Goal: Transaction & Acquisition: Download file/media

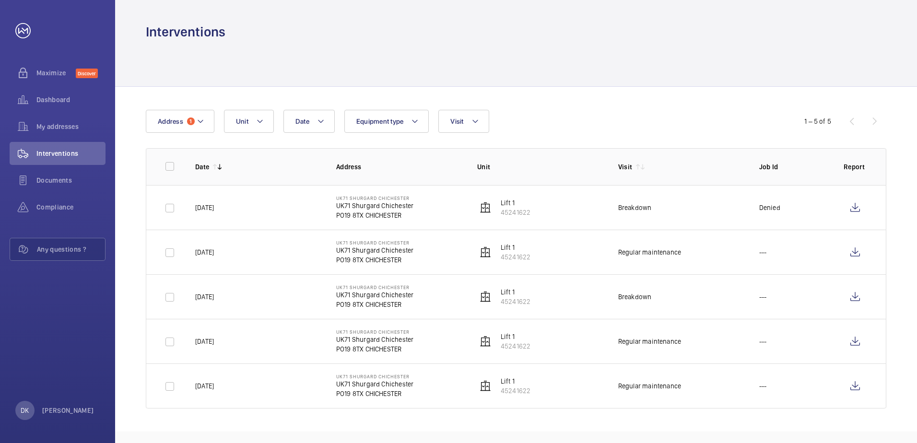
click at [200, 61] on div at bounding box center [516, 64] width 740 height 46
click at [47, 127] on span "My addresses" at bounding box center [70, 127] width 69 height 10
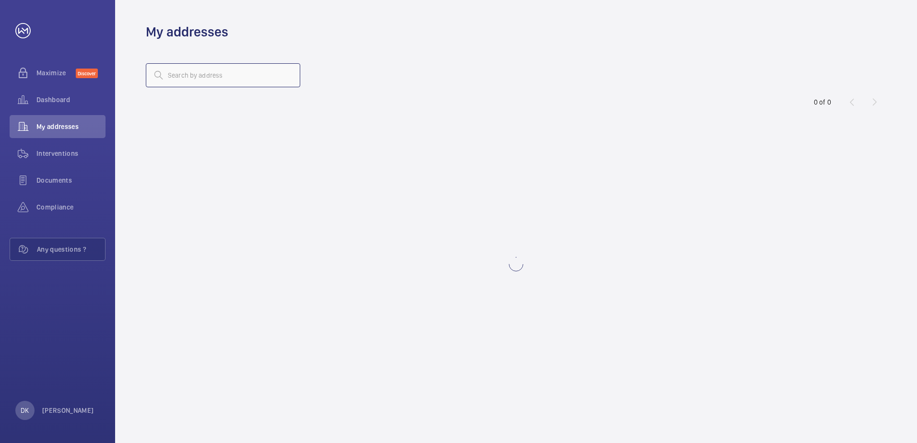
click at [234, 70] on input "text" at bounding box center [223, 75] width 154 height 24
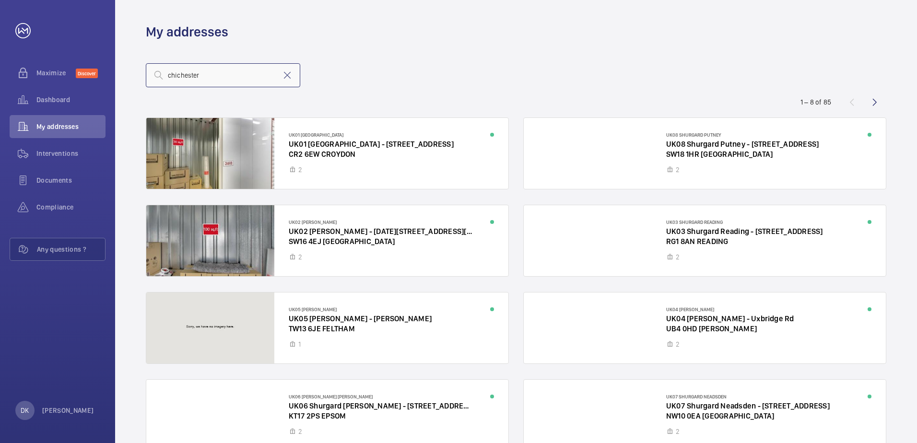
type input "chichester"
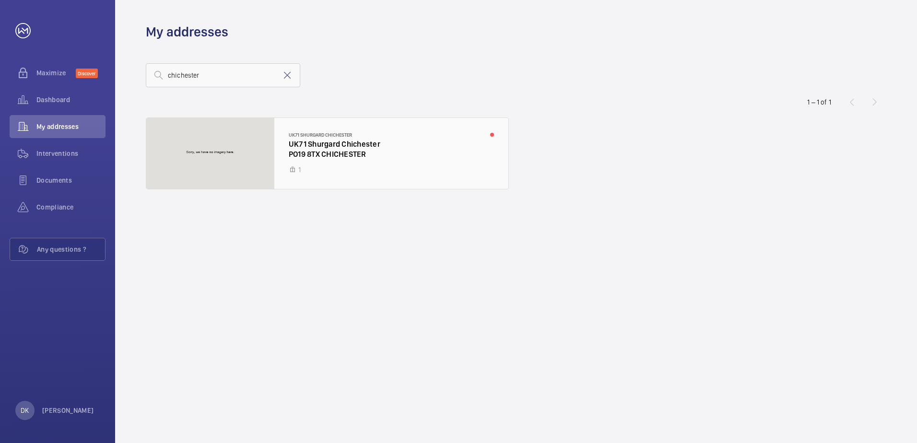
click at [303, 157] on div at bounding box center [327, 153] width 362 height 71
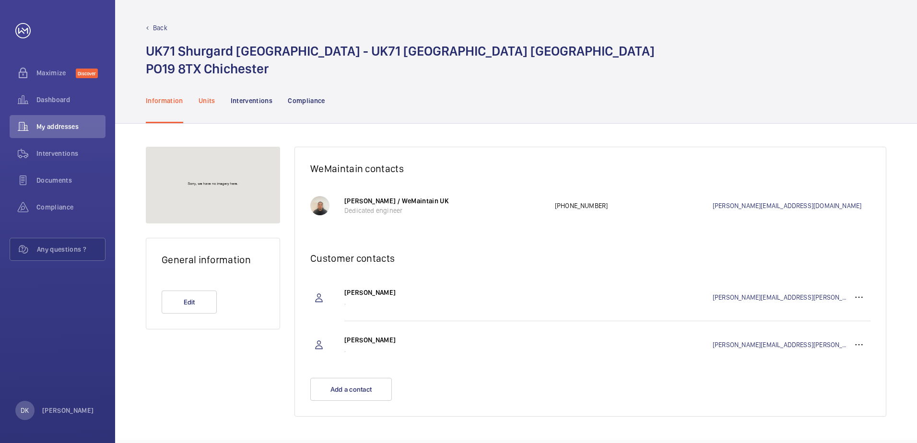
click at [208, 97] on p "Units" at bounding box center [207, 101] width 17 height 10
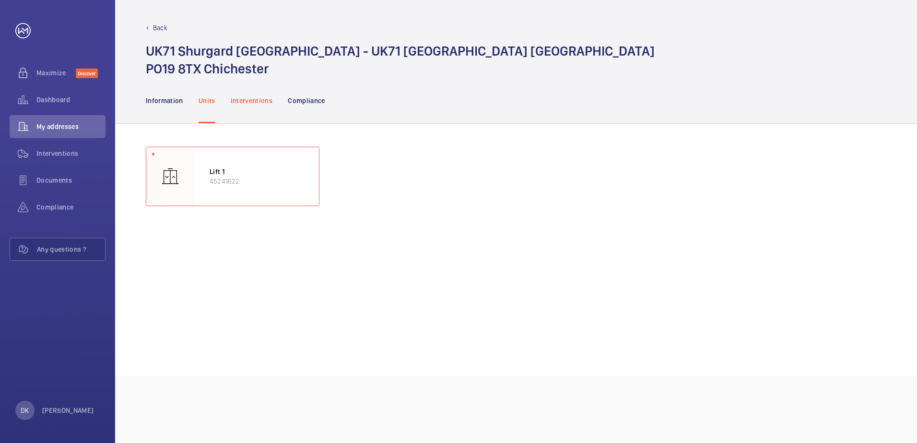
click at [231, 97] on p "Interventions" at bounding box center [252, 101] width 42 height 10
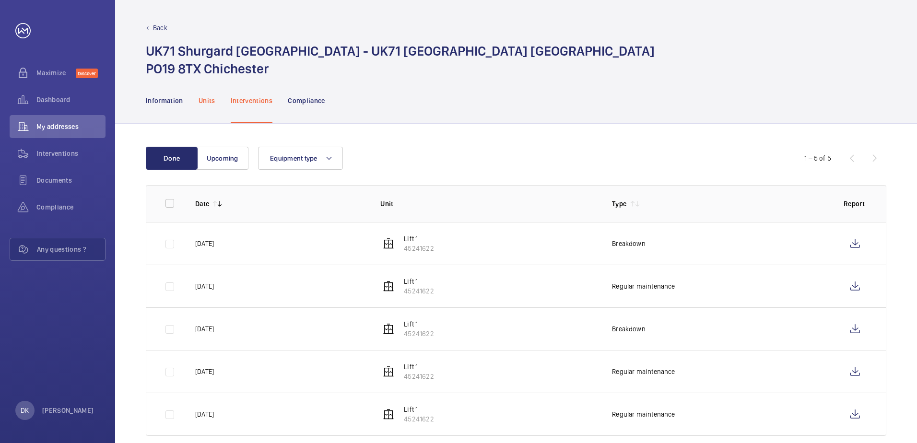
click at [204, 98] on p "Units" at bounding box center [207, 101] width 17 height 10
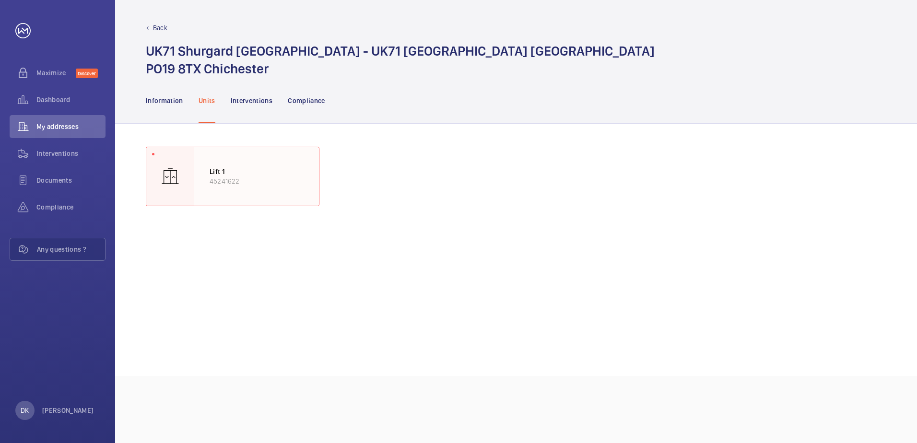
click at [221, 157] on div "Lift 1 45241622" at bounding box center [256, 176] width 125 height 59
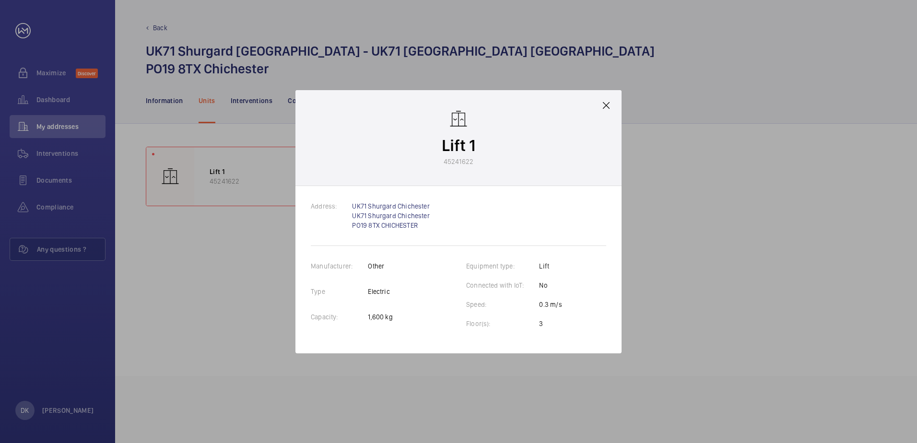
click at [608, 106] on mat-icon at bounding box center [606, 106] width 12 height 12
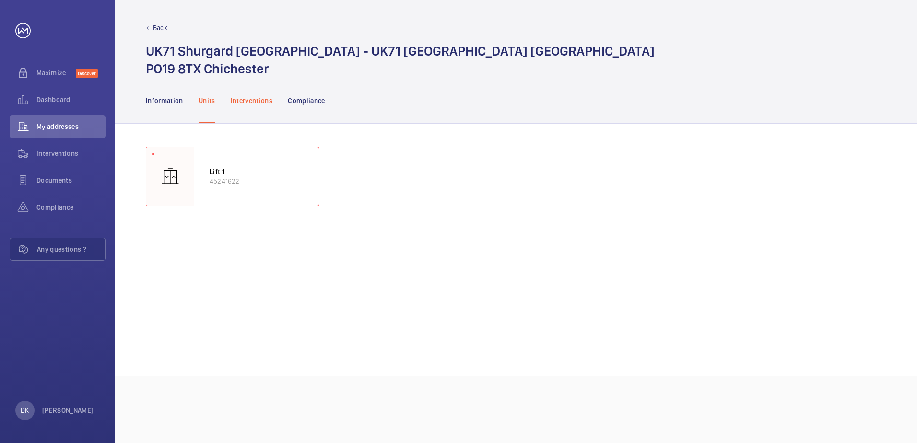
click at [254, 102] on p "Interventions" at bounding box center [252, 101] width 42 height 10
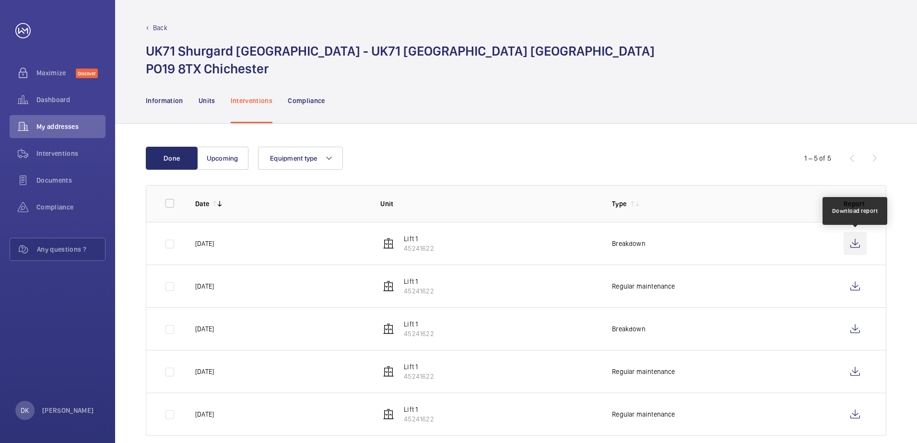
click at [851, 240] on wm-front-icon-button at bounding box center [855, 243] width 23 height 23
click at [853, 248] on wm-front-icon-button at bounding box center [855, 243] width 23 height 23
